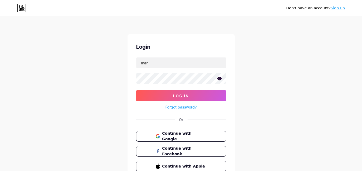
type input "[EMAIL_ADDRESS][DOMAIN_NAME]"
click at [136, 91] on button "Log In" at bounding box center [181, 96] width 90 height 11
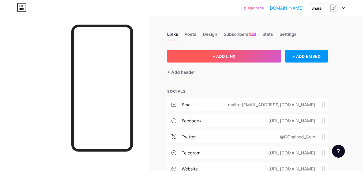
click at [196, 62] on button "+ ADD LINK" at bounding box center [224, 56] width 114 height 13
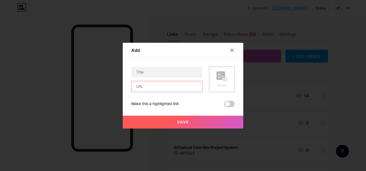
click at [171, 86] on input "text" at bounding box center [167, 86] width 71 height 11
paste input "[DOMAIN_NAME][URL]"
type input "[URL][DOMAIN_NAME]"
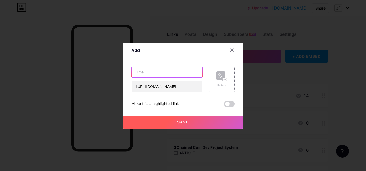
click at [175, 72] on input "text" at bounding box center [167, 72] width 71 height 11
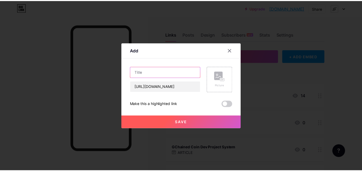
scroll to position [0, 0]
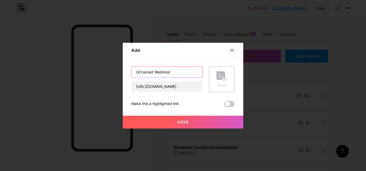
type input "GChained WebHost"
click at [177, 122] on span "Save" at bounding box center [183, 122] width 12 height 5
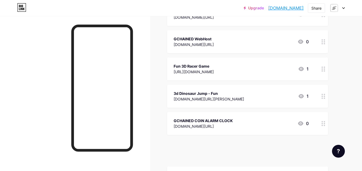
scroll to position [5630, 0]
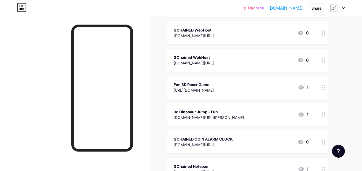
click at [345, 11] on div "Upgrade [DOMAIN_NAME]... [DOMAIN_NAME] Share Switch accounts GChained [DOMAIN_N…" at bounding box center [181, 8] width 362 height 10
click at [341, 8] on div at bounding box center [337, 8] width 16 height 10
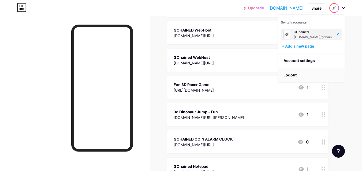
click at [302, 73] on li "Logout" at bounding box center [311, 75] width 66 height 14
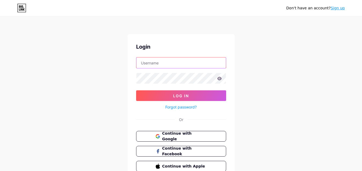
type input "[EMAIL_ADDRESS][DOMAIN_NAME]"
